Goal: Task Accomplishment & Management: Complete application form

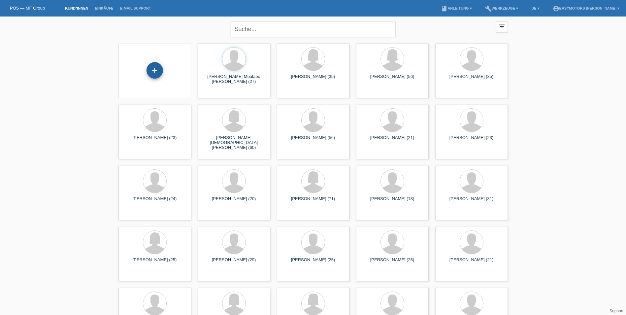
click at [159, 71] on div "+" at bounding box center [155, 70] width 17 height 17
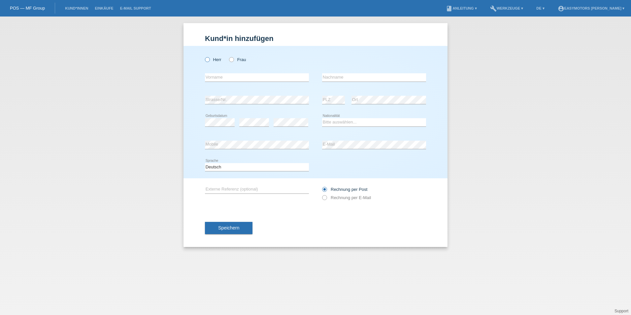
click at [212, 61] on label "Herr" at bounding box center [213, 59] width 17 height 5
click at [209, 61] on input "Herr" at bounding box center [207, 59] width 4 height 4
radio input "true"
click at [218, 75] on input "text" at bounding box center [257, 77] width 104 height 8
type input "[PERSON_NAME]"
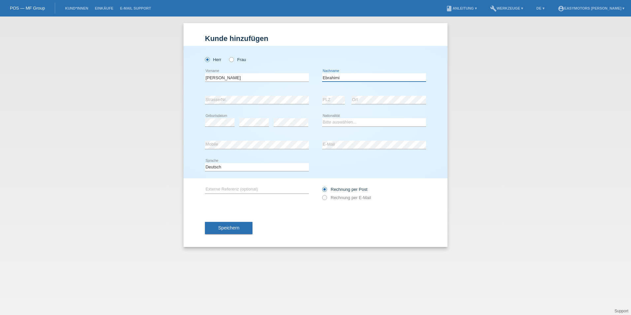
type input "[PERSON_NAME]"
click at [347, 122] on select "Bitte auswählen... Schweiz Deutschland Liechtenstein Österreich ------------ Af…" at bounding box center [374, 122] width 104 height 8
select select "AF"
click at [322, 118] on select "Bitte auswählen... Schweiz Deutschland Liechtenstein Österreich ------------ Af…" at bounding box center [374, 122] width 104 height 8
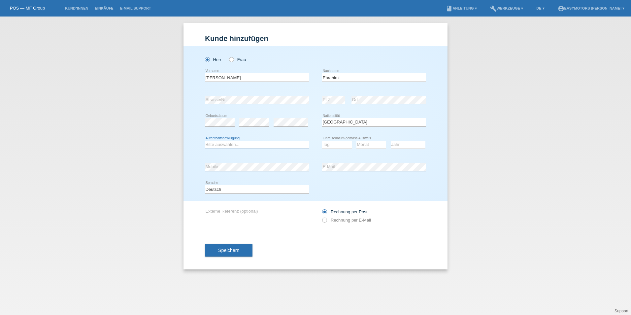
drag, startPoint x: 271, startPoint y: 145, endPoint x: 261, endPoint y: 149, distance: 11.4
click at [271, 145] on select "Bitte auswählen... C B B - Flüchtlingsstatus Andere" at bounding box center [257, 145] width 104 height 8
select select "B"
click at [205, 141] on select "Bitte auswählen... C B B - Flüchtlingsstatus Andere" at bounding box center [257, 145] width 104 height 8
click at [334, 164] on div "Herr Frau Idris error Vorname" at bounding box center [316, 123] width 264 height 155
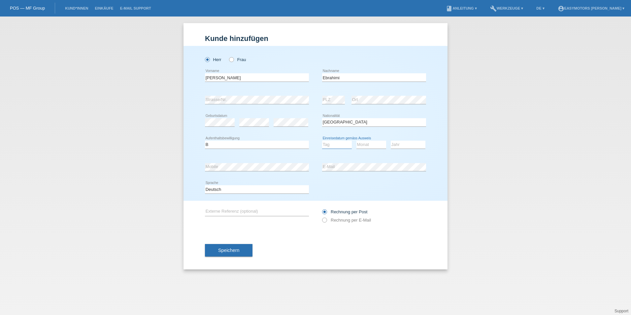
select select "12"
click at [368, 146] on select "Monat 01 02 03 04 05 06 07 08 09 10 11" at bounding box center [372, 145] width 30 height 8
select select "11"
drag, startPoint x: 398, startPoint y: 145, endPoint x: 401, endPoint y: 145, distance: 3.4
click at [402, 145] on select "Jahr 2025 2024 2023 2022 2021 2020 2019 2018 2017 2016 2015 2014 2013 2012 2011…" at bounding box center [408, 145] width 35 height 8
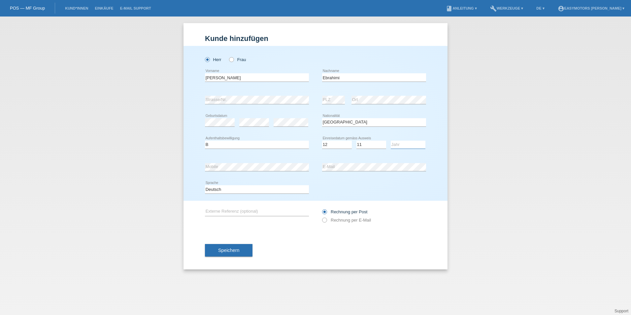
select select "2015"
drag, startPoint x: 568, startPoint y: 142, endPoint x: 510, endPoint y: 144, distance: 57.8
click at [568, 142] on div "Kund*in hinzufügen Kunde hinzufügen Kundin hinzufügen Herr Frau Idris error Vor…" at bounding box center [315, 166] width 631 height 298
click at [241, 250] on button "Speichern" at bounding box center [229, 250] width 48 height 13
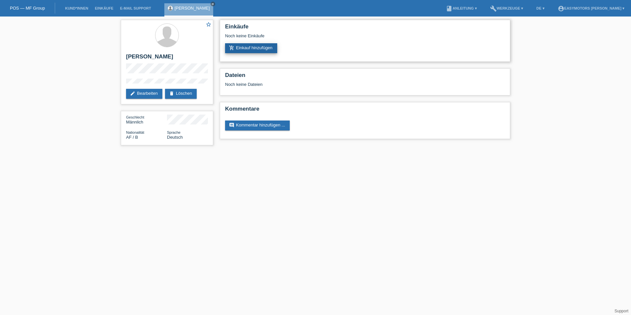
click at [254, 47] on link "add_shopping_cart Einkauf hinzufügen" at bounding box center [251, 48] width 52 height 10
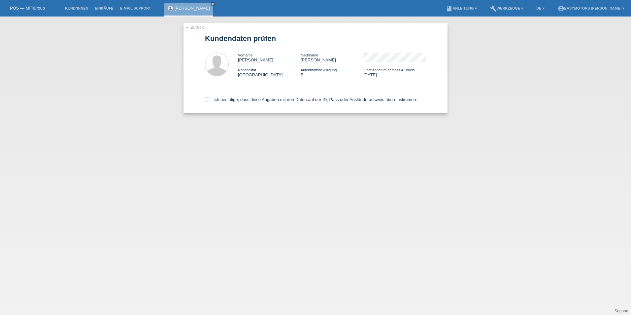
drag, startPoint x: 239, startPoint y: 92, endPoint x: 238, endPoint y: 98, distance: 6.7
click at [239, 95] on div "Ich bestätige, dass diese Angaben mit den Daten auf der ID, Pass oder Ausländer…" at bounding box center [315, 98] width 221 height 29
click at [238, 99] on label "Ich bestätige, dass diese Angaben mit den Daten auf der ID, Pass oder Ausländer…" at bounding box center [311, 99] width 212 height 5
click at [209, 99] on input "Ich bestätige, dass diese Angaben mit den Daten auf der ID, Pass oder Ausländer…" at bounding box center [207, 99] width 4 height 4
checkbox input "true"
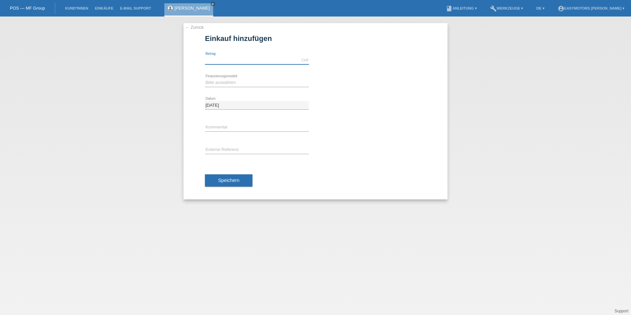
drag, startPoint x: 243, startPoint y: 58, endPoint x: 241, endPoint y: 54, distance: 4.6
click at [243, 58] on input "text" at bounding box center [257, 60] width 104 height 8
type input "3290.00"
click at [219, 83] on select "Bitte auswählen Fixe Raten Kauf auf Rechnung mit Teilzahlungsoption" at bounding box center [257, 83] width 104 height 8
select select "81"
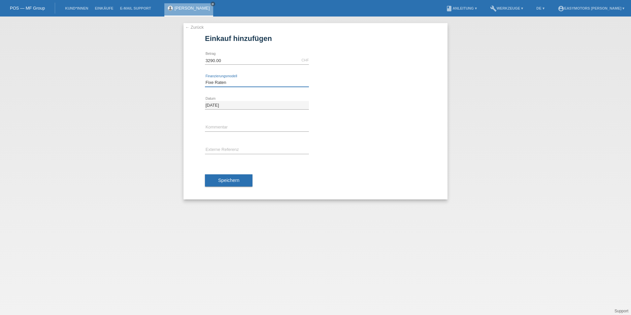
click at [205, 79] on select "Bitte auswählen Fixe Raten Kauf auf Rechnung mit Teilzahlungsoption" at bounding box center [257, 83] width 104 height 8
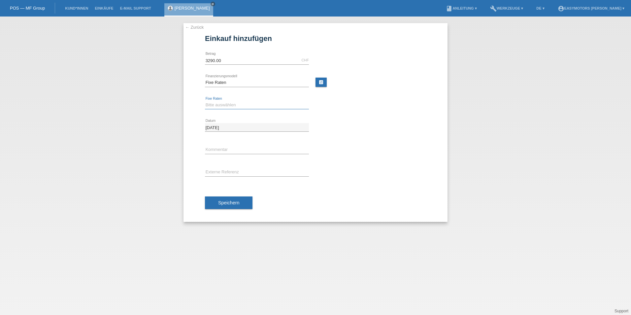
click at [249, 102] on select "Bitte auswählen 12 Raten 24 Raten 48 Raten" at bounding box center [257, 105] width 104 height 8
select select "320"
click at [205, 101] on select "Bitte auswählen 12 Raten 24 Raten 48 Raten" at bounding box center [257, 105] width 104 height 8
click at [232, 203] on span "Speichern" at bounding box center [228, 202] width 21 height 5
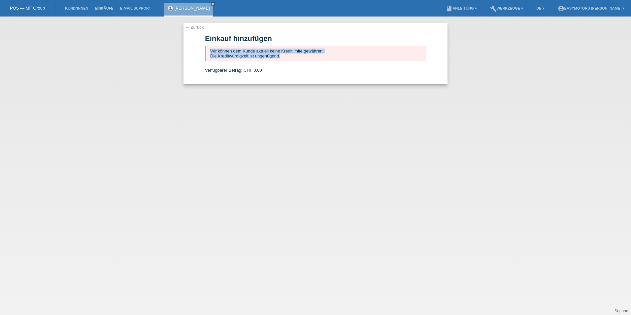
drag, startPoint x: 289, startPoint y: 55, endPoint x: 199, endPoint y: 45, distance: 90.4
click at [199, 45] on div "← Zurück Einkauf hinzufügen Wir können dem Kunde aktuell keine Kreditlimite gew…" at bounding box center [316, 53] width 264 height 61
click at [201, 31] on div "← Zurück Einkauf hinzufügen Wir können dem Kunde aktuell keine Kreditlimite gew…" at bounding box center [316, 53] width 264 height 61
click at [200, 31] on div "← Zurück Einkauf hinzufügen Wir können dem Kunde aktuell keine Kreditlimite gew…" at bounding box center [316, 53] width 264 height 61
drag, startPoint x: 200, startPoint y: 31, endPoint x: 200, endPoint y: 26, distance: 5.7
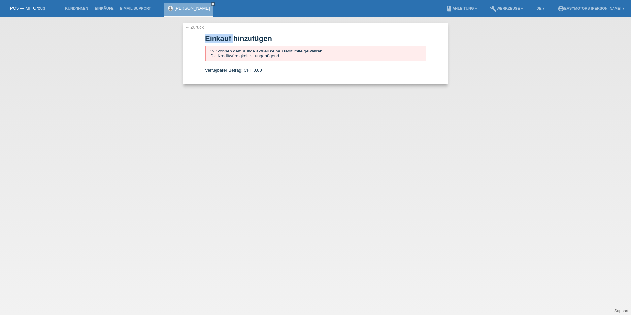
click at [200, 26] on link "← Zurück" at bounding box center [194, 27] width 18 height 5
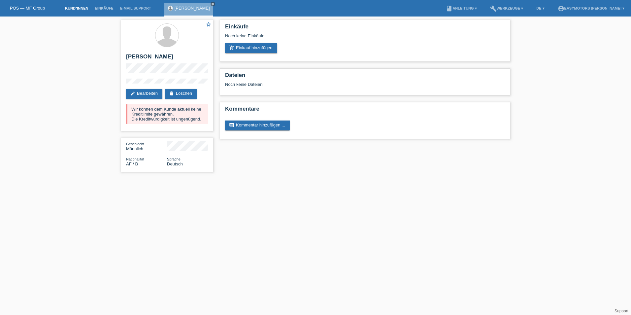
click at [83, 7] on link "Kund*innen" at bounding box center [77, 8] width 30 height 4
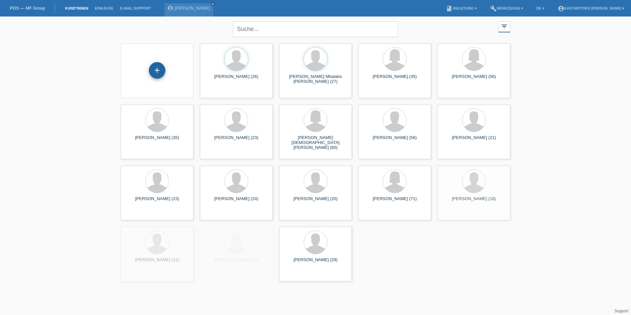
click at [159, 68] on div "+" at bounding box center [157, 70] width 16 height 11
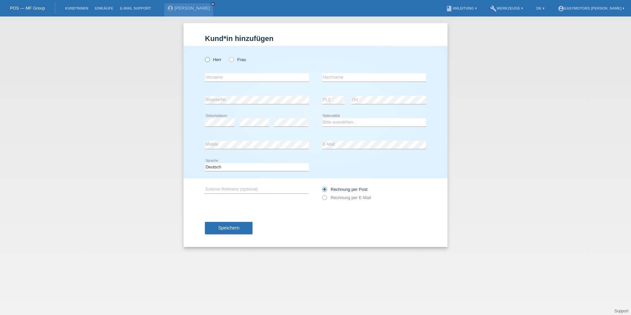
click at [210, 57] on label "Herr" at bounding box center [213, 59] width 17 height 5
click at [209, 57] on input "Herr" at bounding box center [207, 59] width 4 height 4
radio input "true"
click at [218, 76] on input "text" at bounding box center [257, 77] width 104 height 8
type input "Dao"
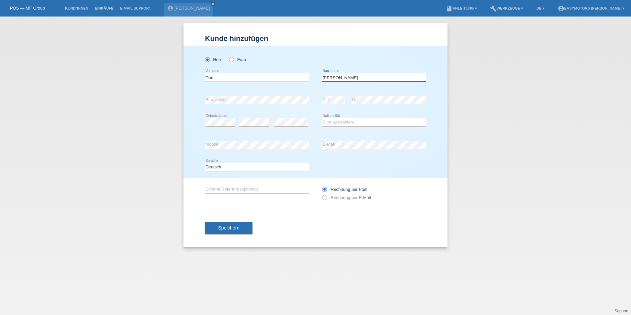
type input "[PERSON_NAME]"
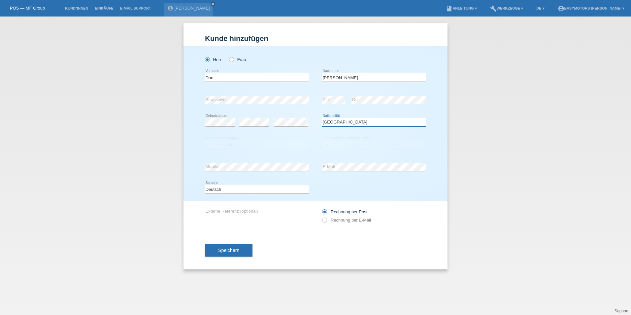
select select "VN"
click at [270, 142] on select "Bitte auswählen... C B B - Flüchtlingsstatus Andere" at bounding box center [257, 145] width 104 height 8
select select "C"
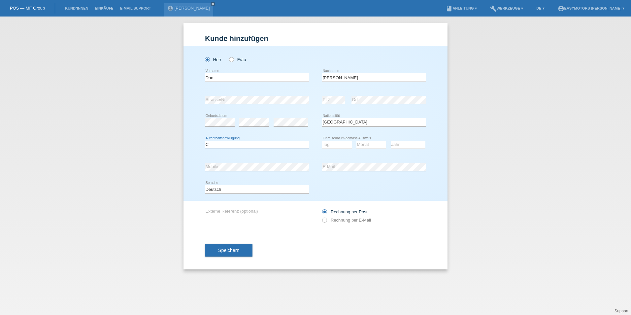
click at [205, 141] on select "Bitte auswählen... C B B - Flüchtlingsstatus Andere" at bounding box center [257, 145] width 104 height 8
click at [336, 141] on select "Tag 01 02 03 04 05 06 07 08 09 10 11" at bounding box center [337, 145] width 30 height 8
select select "20"
click at [381, 146] on select "Monat 01 02 03 04 05 06 07 08 09 10 11" at bounding box center [372, 145] width 30 height 8
select select "07"
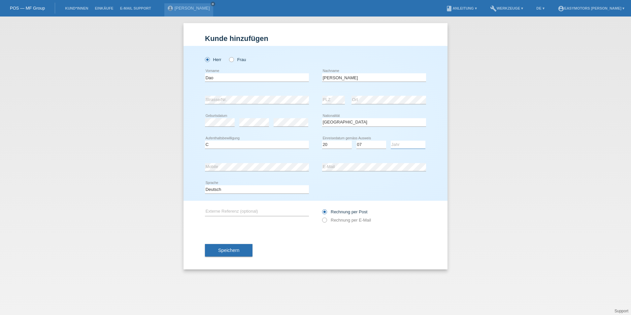
click at [416, 146] on select "Jahr 2025 2024 2023 2022 2021 2020 2019 2018 2017 2016 2015 2014 2013 2012 2011…" at bounding box center [408, 145] width 35 height 8
select select "2001"
click at [292, 229] on div "error Externe Referenz (optional) Rechnung per Post" at bounding box center [315, 216] width 221 height 30
click at [239, 244] on div "Speichern" at bounding box center [315, 250] width 221 height 38
click at [346, 221] on label "Rechnung per E-Mail" at bounding box center [346, 220] width 49 height 5
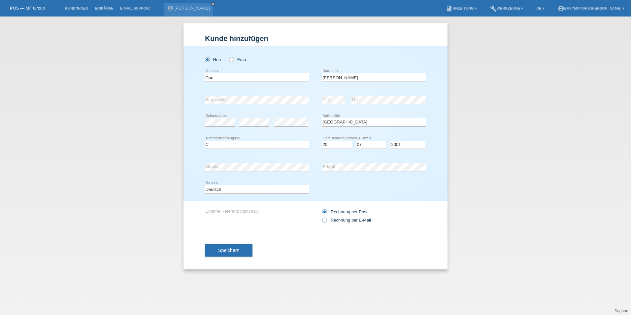
click at [327, 221] on input "Rechnung per E-Mail" at bounding box center [324, 222] width 4 height 8
radio input "true"
click at [349, 209] on div "Rechnung per Post Rechnung per E-Mail" at bounding box center [374, 216] width 104 height 17
click at [348, 210] on label "Rechnung per Post" at bounding box center [344, 211] width 45 height 5
click at [327, 210] on input "Rechnung per Post" at bounding box center [324, 213] width 4 height 8
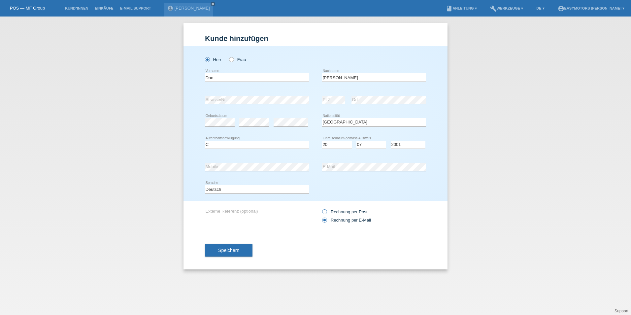
radio input "true"
click at [244, 252] on button "Speichern" at bounding box center [229, 250] width 48 height 13
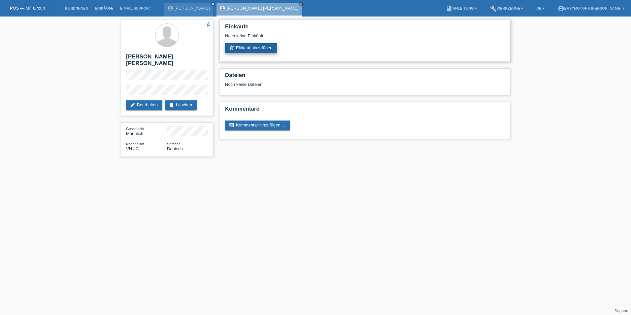
click at [258, 45] on link "add_shopping_cart Einkauf hinzufügen" at bounding box center [251, 48] width 52 height 10
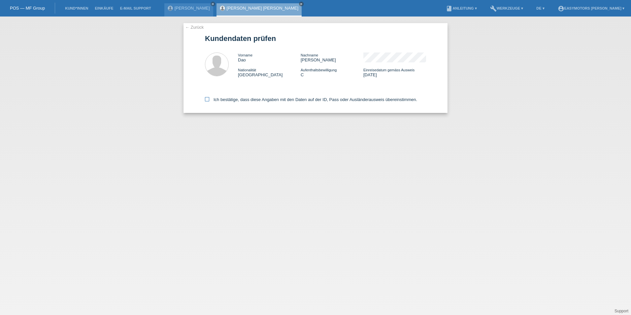
click at [282, 102] on label "Ich bestätige, dass diese Angaben mit den Daten auf der ID, Pass oder Ausländer…" at bounding box center [311, 99] width 212 height 5
click at [209, 101] on input "Ich bestätige, dass diese Angaben mit den Daten auf der ID, Pass oder Ausländer…" at bounding box center [207, 99] width 4 height 4
checkbox input "true"
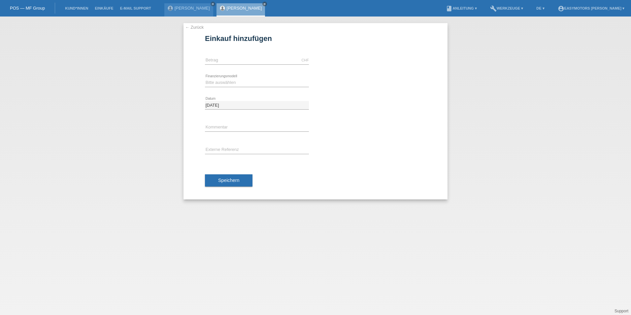
click at [266, 54] on div "CHF error [GEOGRAPHIC_DATA]" at bounding box center [257, 60] width 104 height 22
click at [265, 58] on input "text" at bounding box center [257, 60] width 104 height 8
type input "3100.00"
click at [205, 81] on select "Bitte auswählen Fixe Raten Kauf auf Rechnung mit Teilzahlungsoption" at bounding box center [257, 83] width 104 height 8
select select "81"
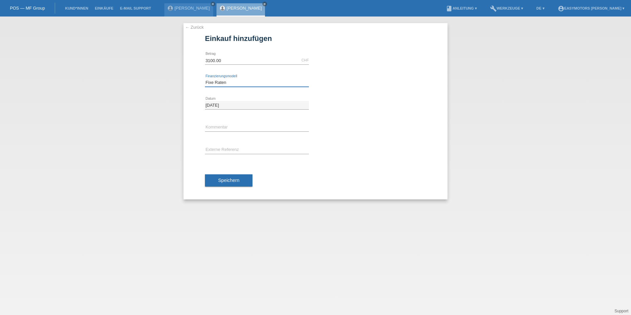
click at [205, 79] on select "Bitte auswählen Fixe Raten Kauf auf Rechnung mit Teilzahlungsoption" at bounding box center [257, 83] width 104 height 8
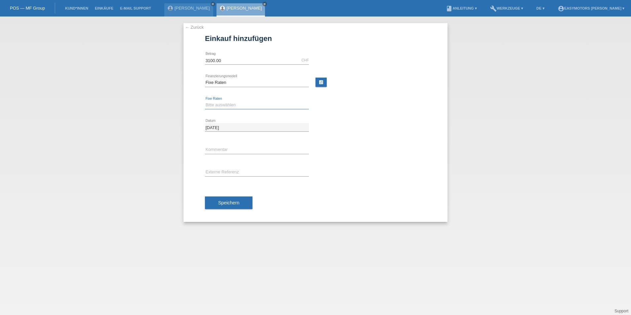
click at [244, 109] on div "Bitte auswählen 12 Raten 24 Raten 48 Raten error Fixe Raten" at bounding box center [257, 105] width 104 height 8
select select "320"
click at [205, 101] on select "Bitte auswählen 12 Raten 24 Raten 48 Raten" at bounding box center [257, 105] width 104 height 8
click at [217, 199] on button "Speichern" at bounding box center [229, 202] width 48 height 13
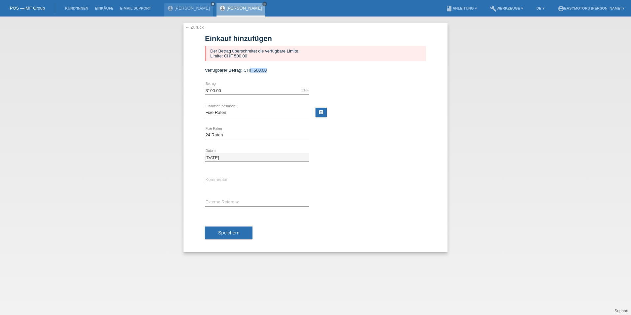
drag, startPoint x: 251, startPoint y: 71, endPoint x: 269, endPoint y: 71, distance: 18.8
click at [269, 71] on div "Verfügbarer Betrag: CHF 500.00" at bounding box center [315, 70] width 221 height 5
drag, startPoint x: 269, startPoint y: 71, endPoint x: 269, endPoint y: 76, distance: 5.0
click at [269, 76] on form "Einkauf hinzufügen Der Betrag überschreitet die verfügbare Limite. Limite: CHF …" at bounding box center [315, 143] width 221 height 218
drag, startPoint x: 267, startPoint y: 70, endPoint x: 253, endPoint y: 70, distance: 14.5
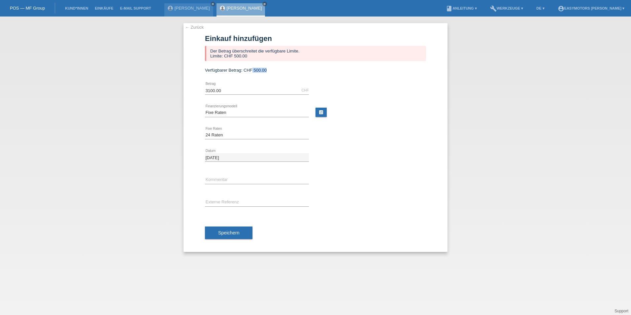
click at [253, 70] on div "Verfügbarer Betrag: CHF 500.00" at bounding box center [315, 70] width 221 height 5
drag, startPoint x: 253, startPoint y: 70, endPoint x: 228, endPoint y: 109, distance: 46.2
click at [228, 109] on select "Bitte auswählen Fixe Raten Kauf auf Rechnung mit Teilzahlungsoption" at bounding box center [257, 113] width 104 height 8
select select "82"
click at [205, 109] on select "Bitte auswählen Fixe Raten Kauf auf Rechnung mit Teilzahlungsoption" at bounding box center [257, 113] width 104 height 8
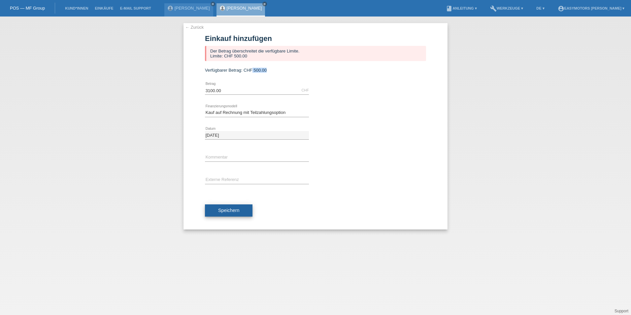
click at [232, 212] on span "Speichern" at bounding box center [228, 210] width 21 height 5
drag, startPoint x: 273, startPoint y: 70, endPoint x: 254, endPoint y: 71, distance: 19.2
click at [254, 71] on div "Verfügbarer Betrag: CHF 500.00" at bounding box center [315, 70] width 221 height 5
click at [211, 4] on icon "close" at bounding box center [212, 3] width 3 height 3
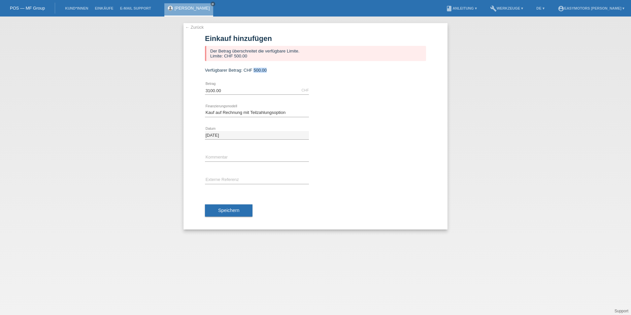
click at [199, 26] on link "← Zurück" at bounding box center [194, 27] width 18 height 5
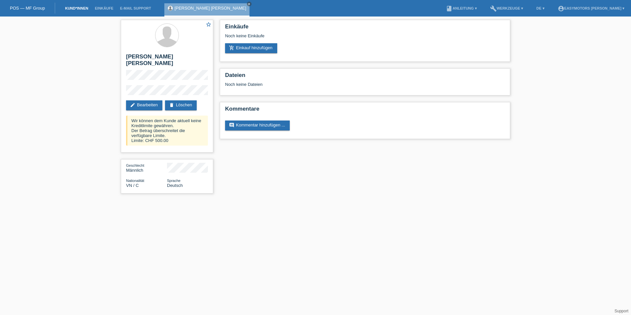
click at [84, 8] on link "Kund*innen" at bounding box center [77, 8] width 30 height 4
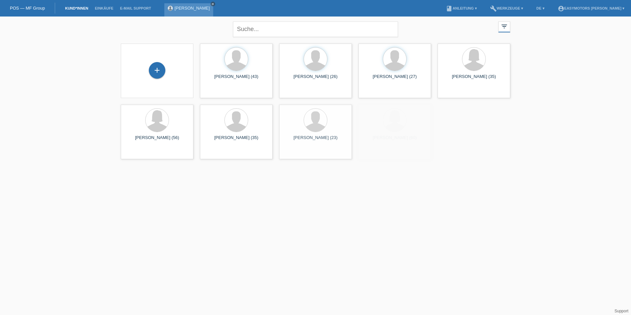
click at [211, 4] on icon "close" at bounding box center [212, 3] width 3 height 3
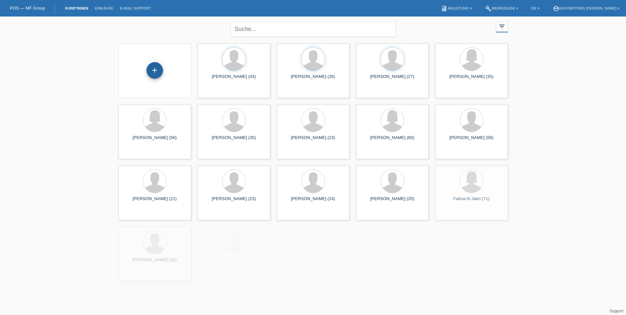
click at [157, 71] on div "+" at bounding box center [155, 70] width 17 height 17
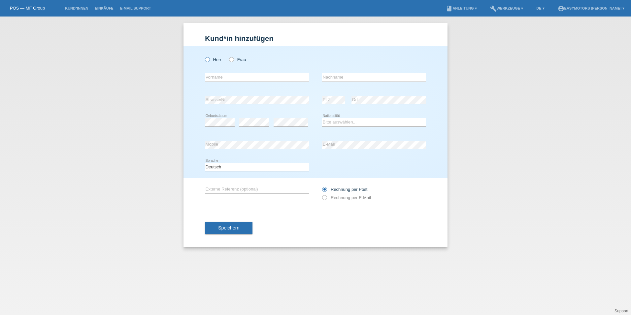
click at [212, 58] on label "Herr" at bounding box center [213, 59] width 17 height 5
click at [209, 58] on input "Herr" at bounding box center [207, 59] width 4 height 4
radio input "true"
click at [217, 80] on input "text" at bounding box center [257, 77] width 104 height 8
drag, startPoint x: 267, startPoint y: 82, endPoint x: 130, endPoint y: 80, distance: 136.7
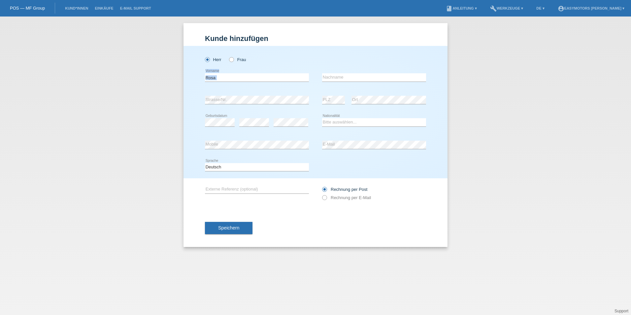
click at [130, 80] on div "Kund*in hinzufügen Kunde hinzufügen Kundin hinzufügen Herr Frau Rosa error Vorn…" at bounding box center [315, 166] width 631 height 298
drag, startPoint x: 130, startPoint y: 80, endPoint x: 217, endPoint y: 72, distance: 87.2
click at [217, 72] on div "Rosa error Vorname" at bounding box center [257, 77] width 104 height 22
drag, startPoint x: 221, startPoint y: 77, endPoint x: 135, endPoint y: 80, distance: 86.2
click at [138, 80] on div "Kund*in hinzufügen Kunde hinzufügen Kundin hinzufügen Herr Frau Rosa error Vorn…" at bounding box center [315, 166] width 631 height 298
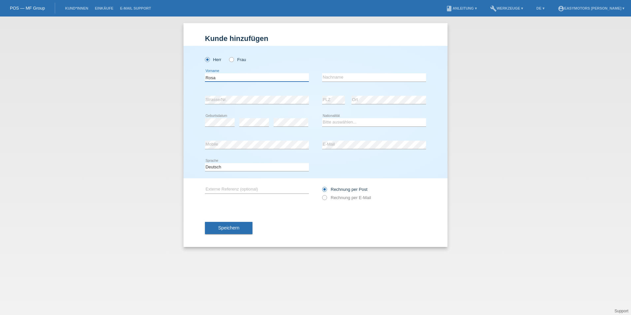
click at [243, 76] on input "Rosa" at bounding box center [257, 77] width 104 height 8
type input "R"
click at [84, 7] on link "Kund*innen" at bounding box center [77, 8] width 30 height 4
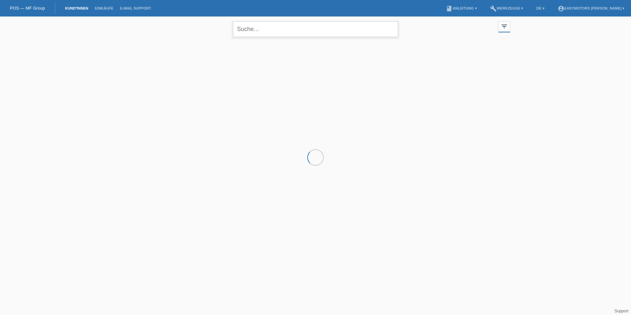
click at [256, 27] on input "text" at bounding box center [315, 29] width 165 height 16
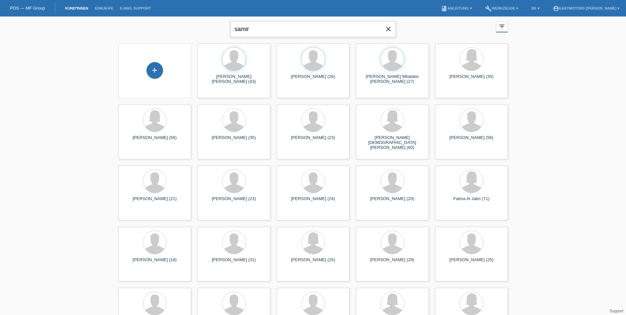
type input "samir"
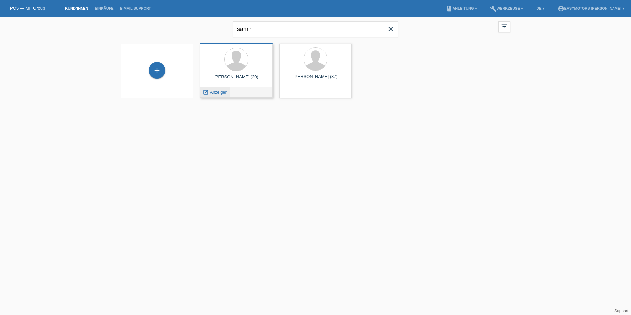
click at [213, 93] on span "Anzeigen" at bounding box center [219, 92] width 18 height 5
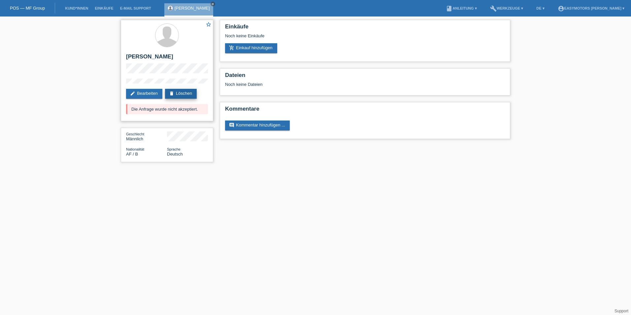
click at [186, 93] on link "delete Löschen" at bounding box center [181, 94] width 32 height 10
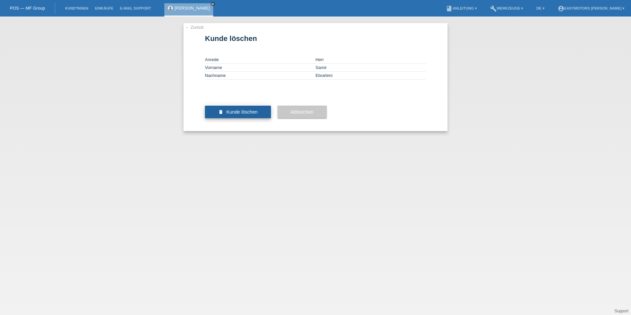
click at [223, 118] on button "delete Kunde löschen" at bounding box center [238, 112] width 66 height 13
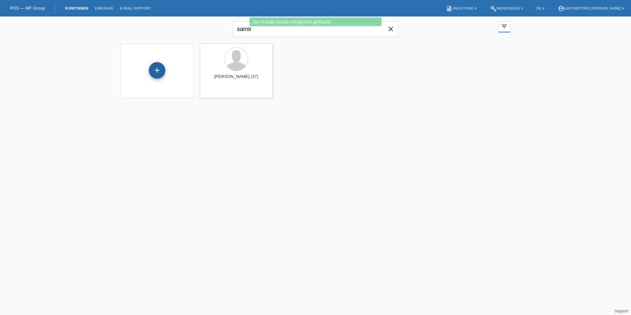
click at [157, 71] on div "+" at bounding box center [157, 70] width 17 height 17
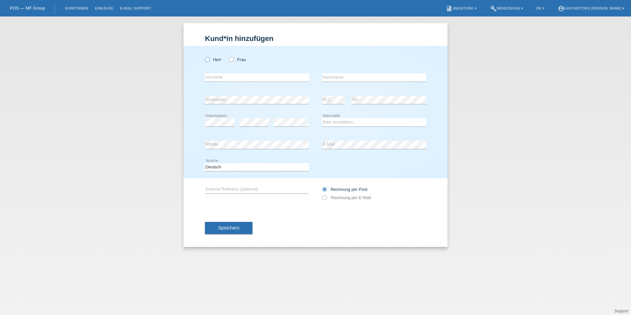
click at [218, 61] on label "Herr" at bounding box center [213, 59] width 17 height 5
click at [209, 61] on input "Herr" at bounding box center [207, 59] width 4 height 4
radio input "true"
click at [223, 74] on input "text" at bounding box center [257, 77] width 104 height 8
type input "Samir"
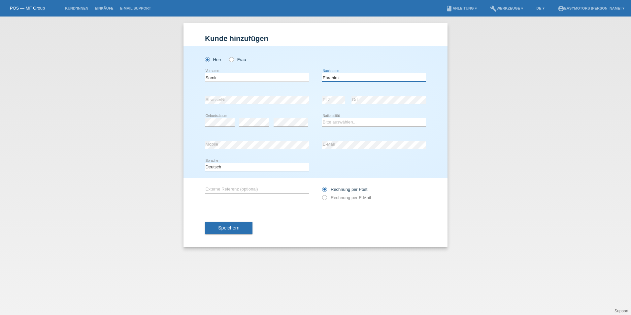
type input "Ebrahimi"
select select "AF"
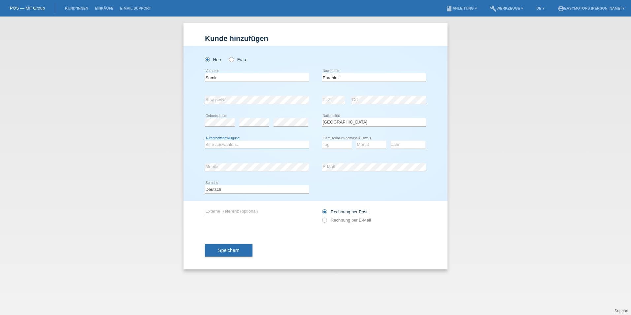
click at [229, 147] on select "Bitte auswählen... C B B - Flüchtlingsstatus Andere" at bounding box center [257, 145] width 104 height 8
select select "B"
click at [205, 141] on select "Bitte auswählen... C B B - Flüchtlingsstatus Andere" at bounding box center [257, 145] width 104 height 8
click at [335, 144] on select "Tag 01 02 03 04 05 06 07 08 09 10 11" at bounding box center [337, 145] width 30 height 8
click at [278, 105] on div "error Strasse/Nr." at bounding box center [257, 100] width 104 height 22
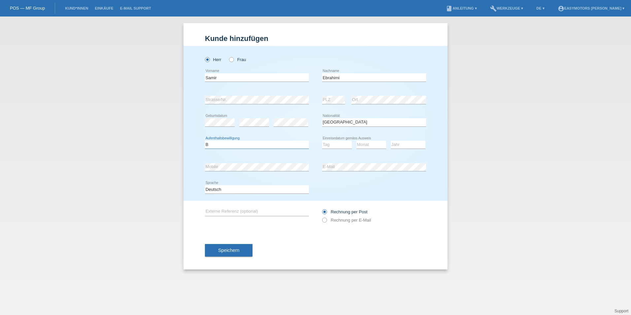
click at [230, 141] on select "Bitte auswählen... C B B - Flüchtlingsstatus Andere" at bounding box center [257, 145] width 104 height 8
click at [205, 141] on select "Bitte auswählen... C B B - Flüchtlingsstatus Andere" at bounding box center [257, 145] width 104 height 8
drag, startPoint x: 344, startPoint y: 144, endPoint x: 318, endPoint y: 137, distance: 27.1
click at [344, 144] on select "Tag 01 02 03 04 05 06 07 08 09 10 11" at bounding box center [337, 145] width 30 height 8
click at [322, 141] on select "Tag 01 02 03 04 05 06 07 08 09 10 11" at bounding box center [337, 145] width 30 height 8
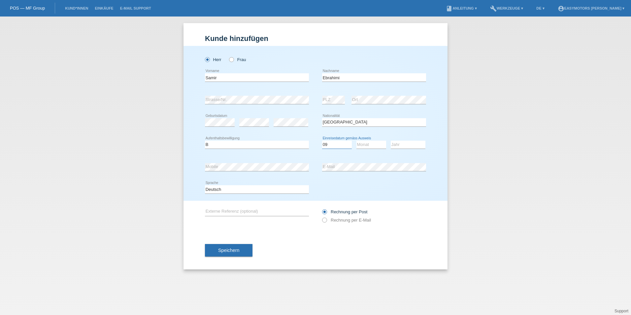
select select "06"
select select "08"
select select "2019"
click at [298, 263] on div "Speichern" at bounding box center [315, 250] width 221 height 38
click at [224, 248] on span "Speichern" at bounding box center [228, 250] width 21 height 5
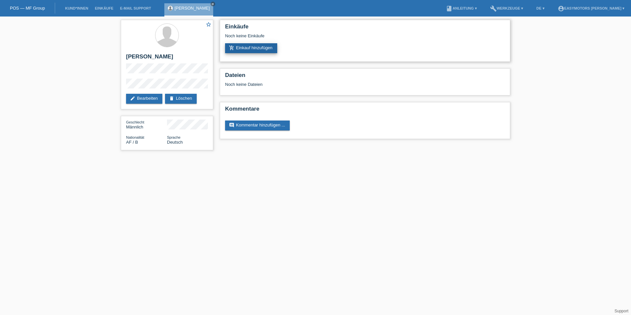
click at [266, 46] on link "add_shopping_cart Einkauf hinzufügen" at bounding box center [251, 48] width 52 height 10
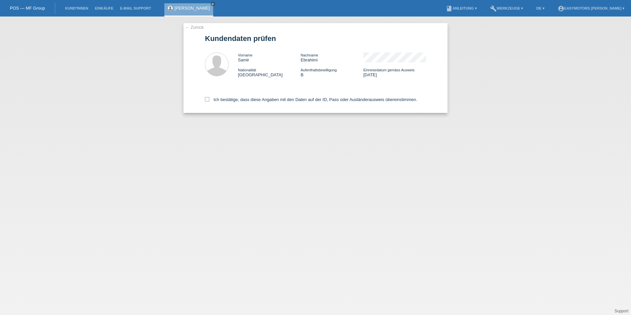
click at [230, 104] on div "Ich bestätige, dass diese Angaben mit den Daten auf der ID, Pass oder Ausländer…" at bounding box center [315, 98] width 221 height 29
click at [231, 100] on label "Ich bestätige, dass diese Angaben mit den Daten auf der ID, Pass oder Ausländer…" at bounding box center [311, 99] width 212 height 5
click at [209, 100] on input "Ich bestätige, dass diese Angaben mit den Daten auf der ID, Pass oder Ausländer…" at bounding box center [207, 99] width 4 height 4
checkbox input "true"
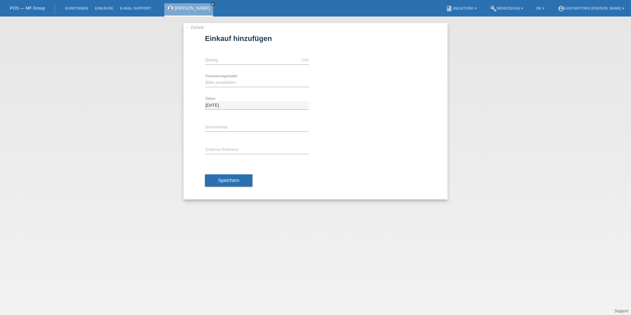
click at [248, 45] on form "Einkauf hinzufügen Verfügbarer Betrag: CHF error [GEOGRAPHIC_DATA]" at bounding box center [315, 116] width 221 height 165
click at [233, 63] on input "text" at bounding box center [257, 60] width 104 height 8
type input "3290.00"
drag, startPoint x: 232, startPoint y: 80, endPoint x: 232, endPoint y: 86, distance: 6.3
click at [232, 80] on select "Bitte auswählen Fixe Raten Kauf auf Rechnung mit Teilzahlungsoption" at bounding box center [257, 83] width 104 height 8
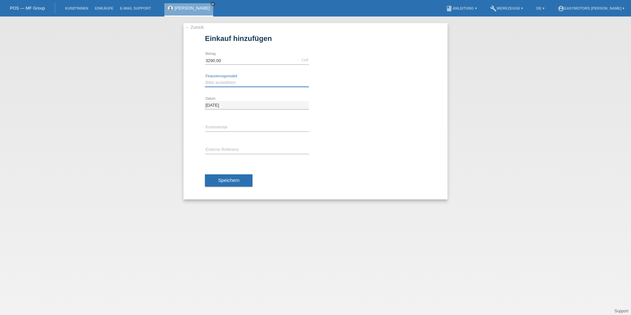
select select "81"
click at [205, 79] on select "Bitte auswählen Fixe Raten Kauf auf Rechnung mit Teilzahlungsoption" at bounding box center [257, 83] width 104 height 8
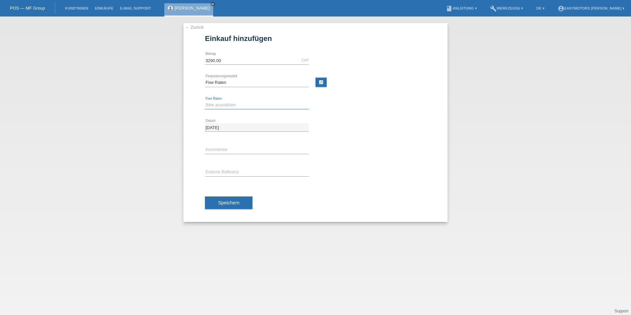
click at [239, 104] on select "Bitte auswählen 12 Raten 24 Raten 48 Raten" at bounding box center [257, 105] width 104 height 8
select select "320"
click at [205, 101] on select "Bitte auswählen 12 Raten 24 Raten 48 Raten" at bounding box center [257, 105] width 104 height 8
click at [246, 201] on button "Speichern" at bounding box center [229, 202] width 48 height 13
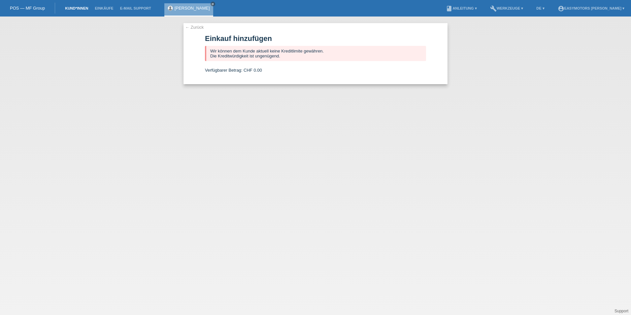
click at [70, 10] on link "Kund*innen" at bounding box center [77, 8] width 30 height 4
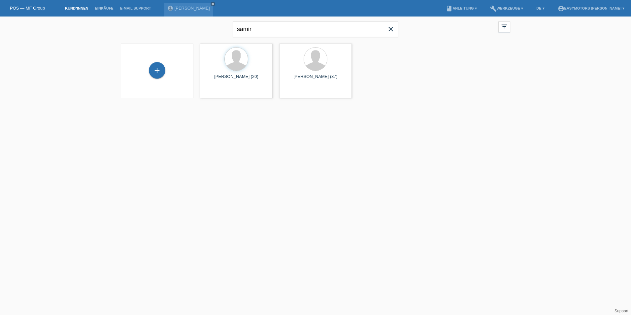
click at [169, 74] on div "+" at bounding box center [157, 70] width 62 height 17
click at [156, 73] on div "+" at bounding box center [157, 70] width 17 height 17
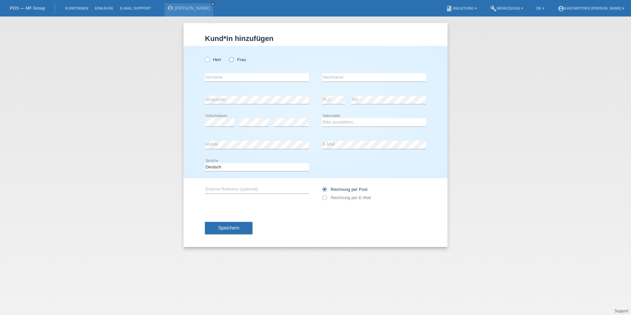
click at [245, 62] on label "Frau" at bounding box center [237, 59] width 17 height 5
click at [233, 61] on input "Frau" at bounding box center [231, 59] width 4 height 4
radio input "true"
click at [226, 72] on div "error Vorname" at bounding box center [257, 77] width 104 height 22
click at [224, 77] on input "text" at bounding box center [257, 77] width 104 height 8
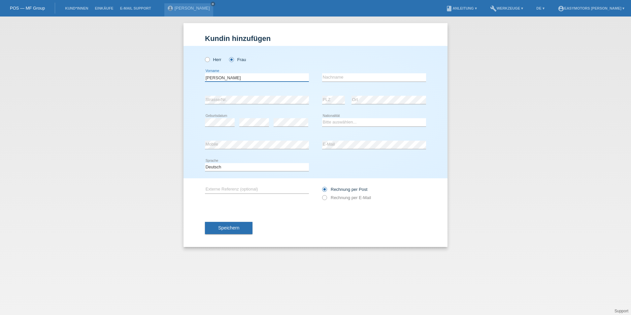
type input "[PERSON_NAME]"
type input "Baien"
click at [255, 118] on div "error" at bounding box center [254, 122] width 30 height 22
click at [362, 119] on select "Bitte auswählen... Schweiz Deutschland Liechtenstein Österreich ------------ Af…" at bounding box center [374, 122] width 104 height 8
select select "AF"
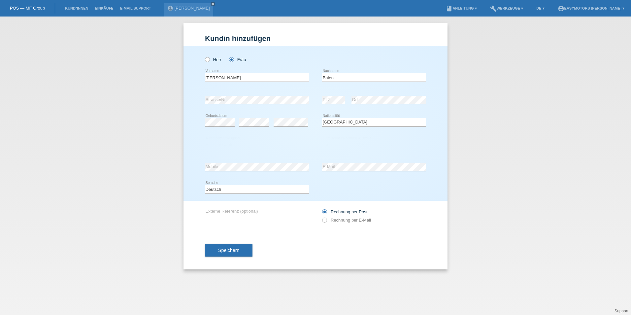
click at [502, 118] on div "Kund*in hinzufügen Kunde hinzufügen Kundin hinzufügen Herr Frau Sadaf Nazanin e…" at bounding box center [315, 166] width 631 height 298
click at [283, 141] on select "Bitte auswählen... C B B - Flüchtlingsstatus Andere" at bounding box center [257, 145] width 104 height 8
select select "B"
click at [205, 141] on select "Bitte auswählen... C B B - Flüchtlingsstatus Andere" at bounding box center [257, 145] width 104 height 8
click at [335, 143] on select "Tag 01 02 03 04 05 06 07 08 09 10 11" at bounding box center [337, 145] width 30 height 8
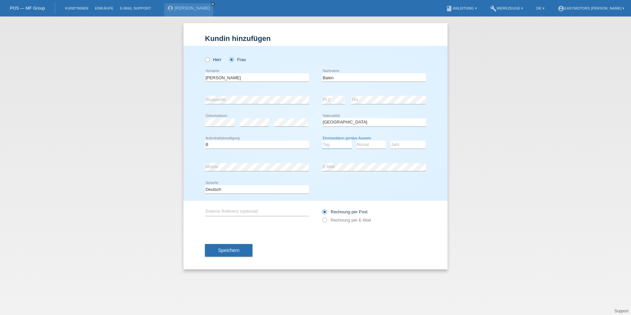
select select "06"
click at [361, 143] on select "Monat 01 02 03 04 05 06 07 08 09 10 11" at bounding box center [372, 145] width 30 height 8
select select "08"
click at [406, 149] on icon at bounding box center [408, 149] width 35 height 0
click at [413, 142] on select "Jahr 2025 2024 2023 2022 2021 2020 2019 2018 2017 2016 2015 2014 2013 2012 2011…" at bounding box center [408, 145] width 35 height 8
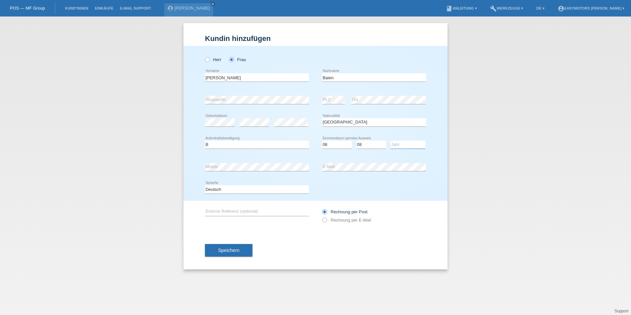
select select "2019"
drag, startPoint x: 483, startPoint y: 146, endPoint x: 455, endPoint y: 149, distance: 28.5
click at [483, 146] on div "Kund*in hinzufügen Kunde hinzufügen Kundin hinzufügen Herr Frau Sadaf Nazanin e…" at bounding box center [315, 166] width 631 height 298
click at [203, 168] on div "Herr Frau Sadaf Nazanin error Vorname" at bounding box center [316, 123] width 264 height 155
click at [222, 161] on div "error Mobile" at bounding box center [257, 167] width 104 height 22
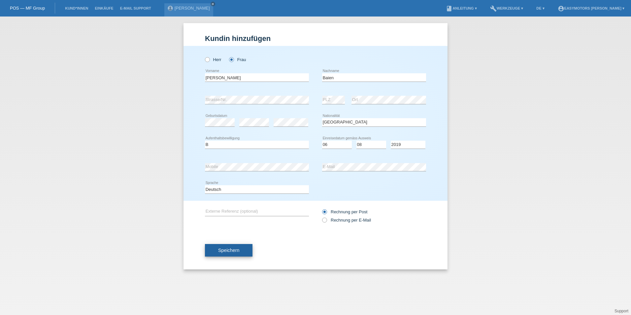
click at [243, 253] on button "Speichern" at bounding box center [229, 250] width 48 height 13
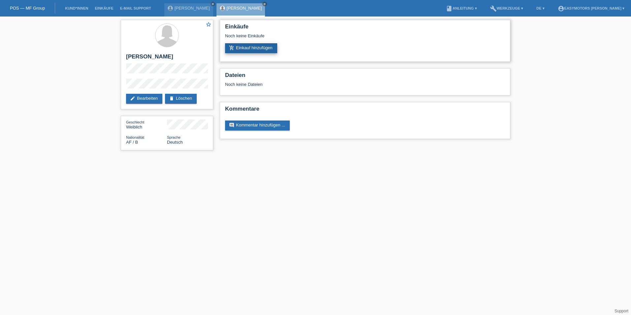
click at [236, 49] on link "add_shopping_cart Einkauf hinzufügen" at bounding box center [251, 48] width 52 height 10
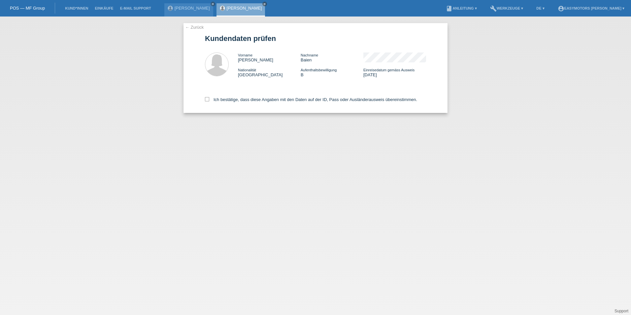
click at [231, 98] on label "Ich bestätige, dass diese Angaben mit den Daten auf der ID, Pass oder Ausländer…" at bounding box center [311, 99] width 212 height 5
click at [209, 98] on input "Ich bestätige, dass diese Angaben mit den Daten auf der ID, Pass oder Ausländer…" at bounding box center [207, 99] width 4 height 4
checkbox input "true"
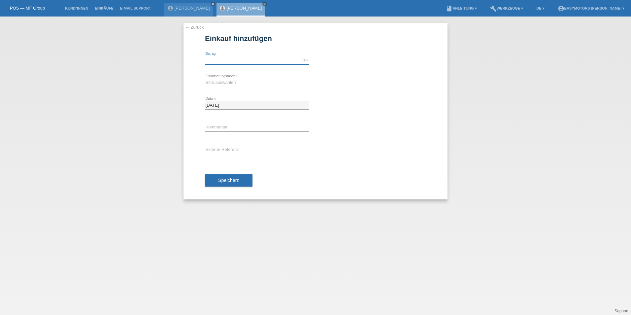
drag, startPoint x: 0, startPoint y: 0, endPoint x: 246, endPoint y: 61, distance: 253.4
click at [246, 61] on input "text" at bounding box center [257, 60] width 104 height 8
type input "3390.00"
click at [240, 82] on select "Bitte auswählen Fixe Raten Kauf auf Rechnung mit Teilzahlungsoption" at bounding box center [257, 83] width 104 height 8
select select "81"
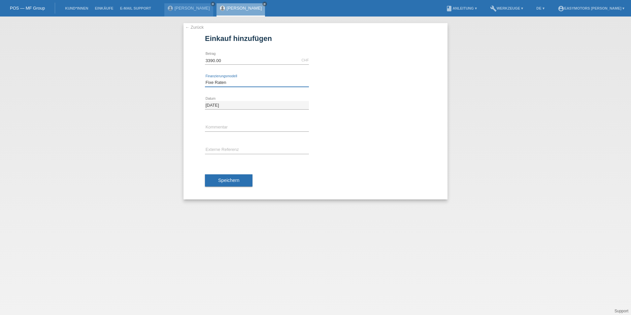
click at [205, 79] on select "Bitte auswählen Fixe Raten Kauf auf Rechnung mit Teilzahlungsoption" at bounding box center [257, 83] width 104 height 8
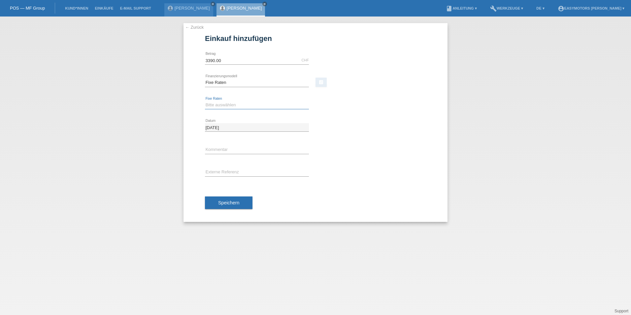
click at [237, 103] on select "Bitte auswählen 12 Raten 24 Raten 48 Raten" at bounding box center [257, 105] width 104 height 8
select select "320"
click at [205, 101] on select "Bitte auswählen 12 Raten 24 Raten 48 Raten" at bounding box center [257, 105] width 104 height 8
drag, startPoint x: 238, startPoint y: 192, endPoint x: 241, endPoint y: 202, distance: 9.8
click at [238, 193] on div "Speichern" at bounding box center [315, 203] width 221 height 38
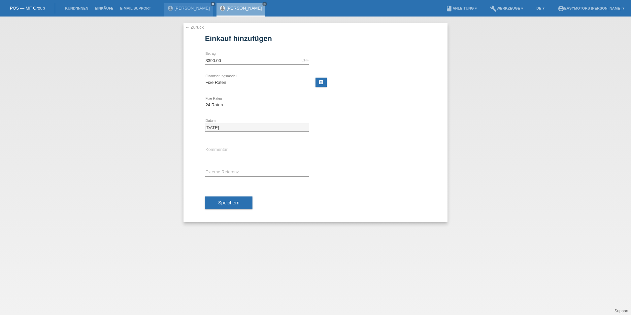
click at [241, 202] on button "Speichern" at bounding box center [229, 202] width 48 height 13
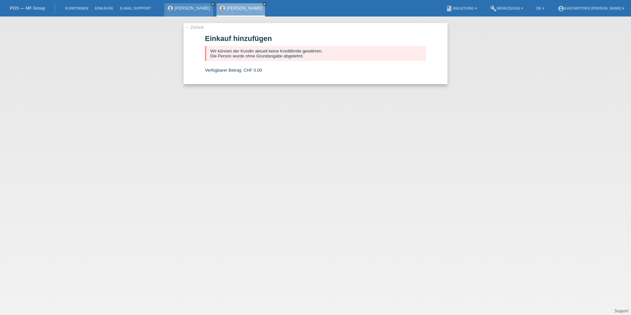
click at [211, 3] on icon "close" at bounding box center [212, 3] width 3 height 3
click at [215, 4] on icon "close" at bounding box center [212, 3] width 3 height 3
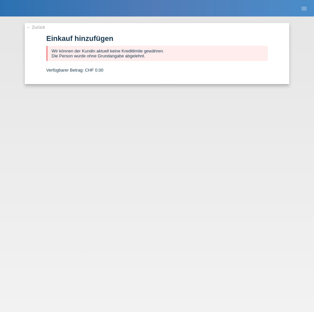
click at [40, 27] on link "← Zurück" at bounding box center [35, 27] width 18 height 5
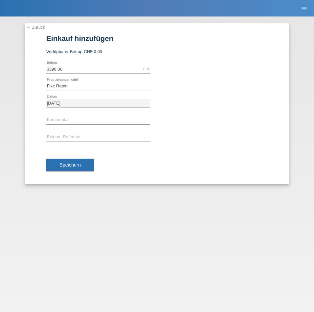
select select "81"
click at [38, 26] on link "← Zurück" at bounding box center [35, 27] width 18 height 5
select select "81"
click at [39, 25] on link "← Zurück" at bounding box center [35, 27] width 18 height 5
select select "81"
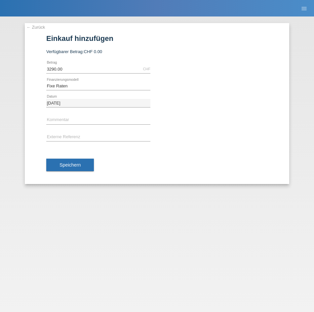
select select "81"
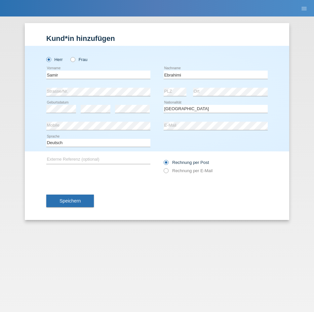
select select "AF"
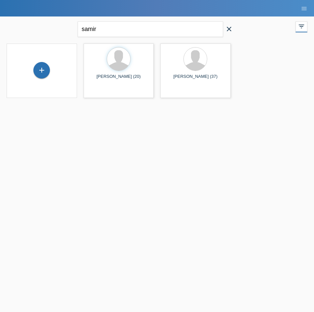
click at [228, 31] on icon "close" at bounding box center [229, 29] width 8 height 8
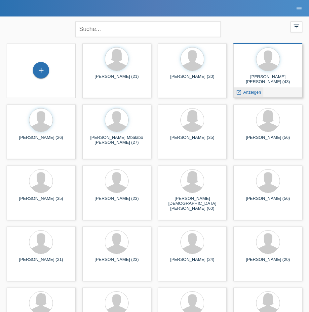
click at [258, 90] on span "Anzeigen" at bounding box center [252, 92] width 18 height 5
